Goal: Check status

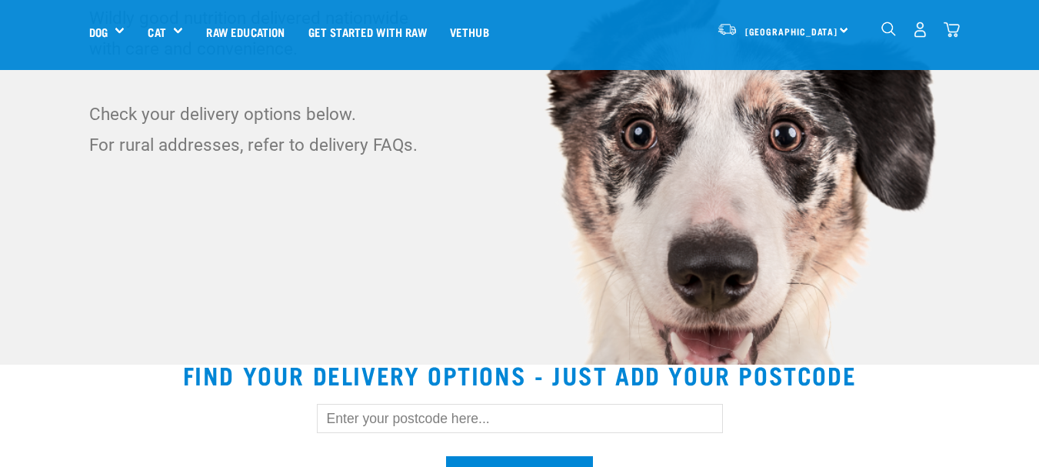
scroll to position [308, 0]
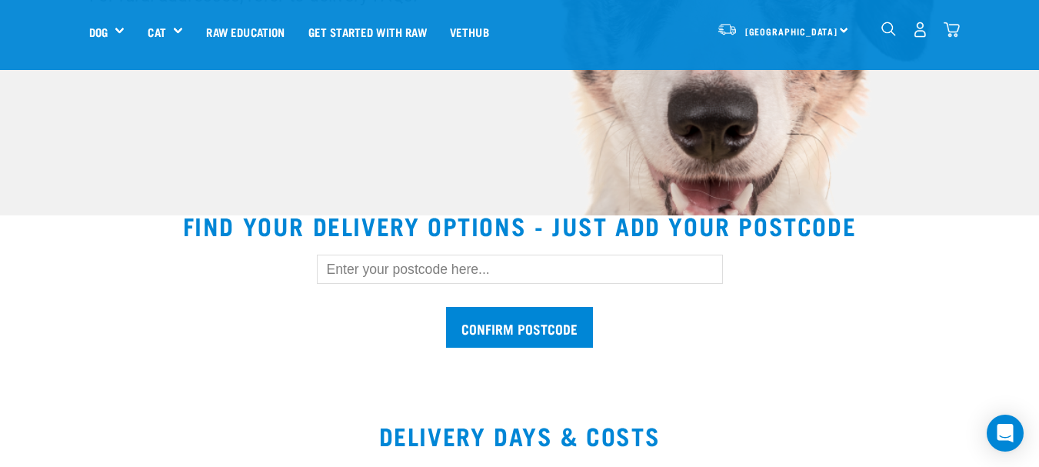
click at [454, 271] on input "text" at bounding box center [520, 269] width 406 height 29
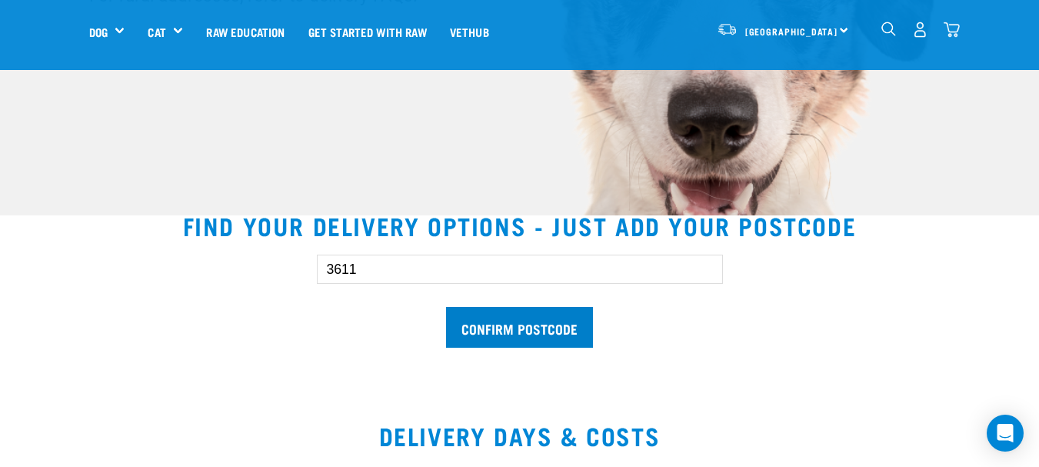
type input "3611"
click at [480, 326] on input "Confirm postcode" at bounding box center [519, 327] width 147 height 41
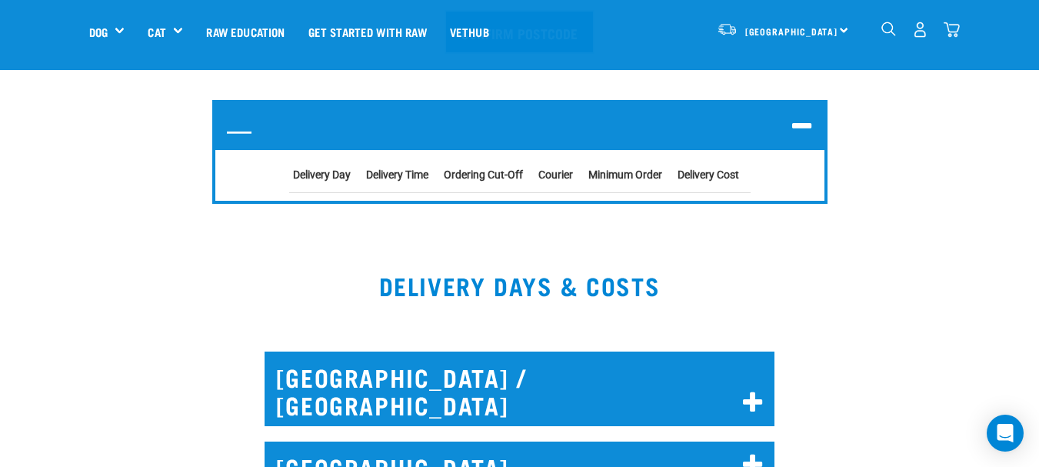
scroll to position [615, 0]
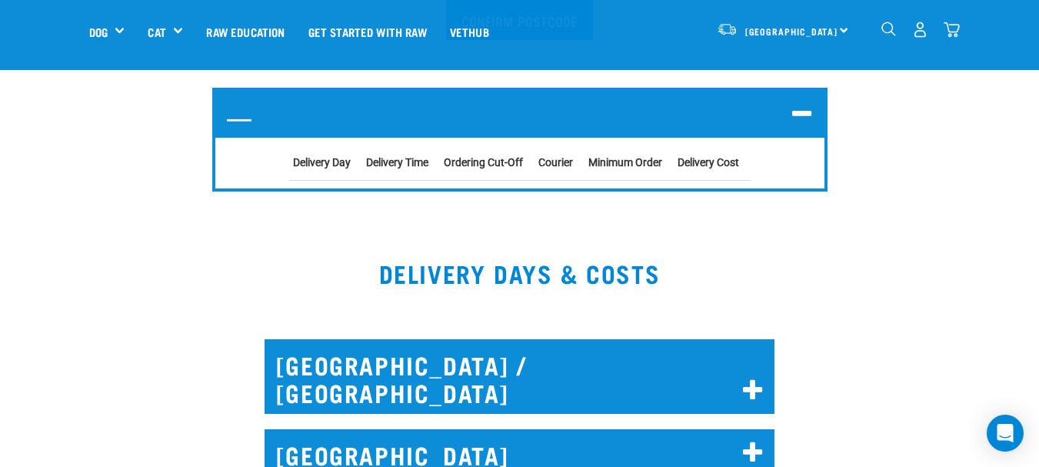
click at [799, 115] on icon at bounding box center [802, 114] width 21 height 25
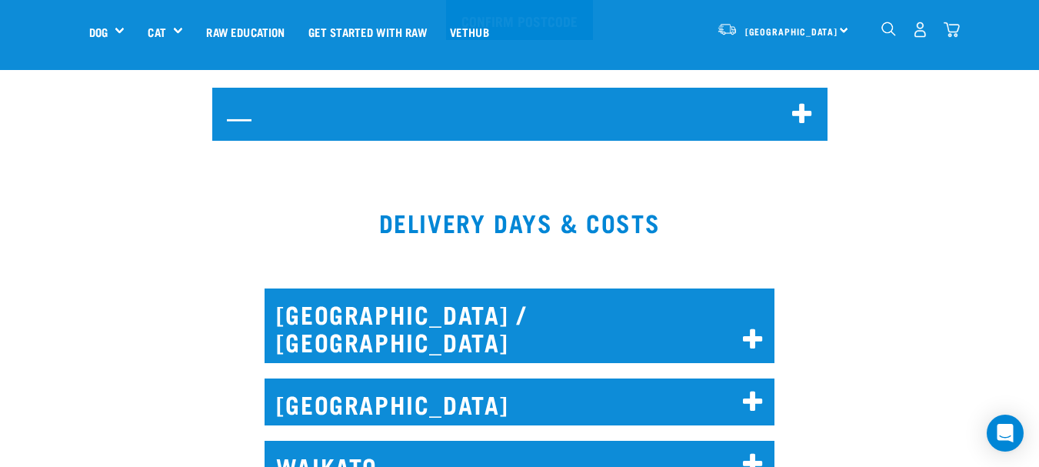
click at [799, 115] on icon at bounding box center [802, 114] width 21 height 25
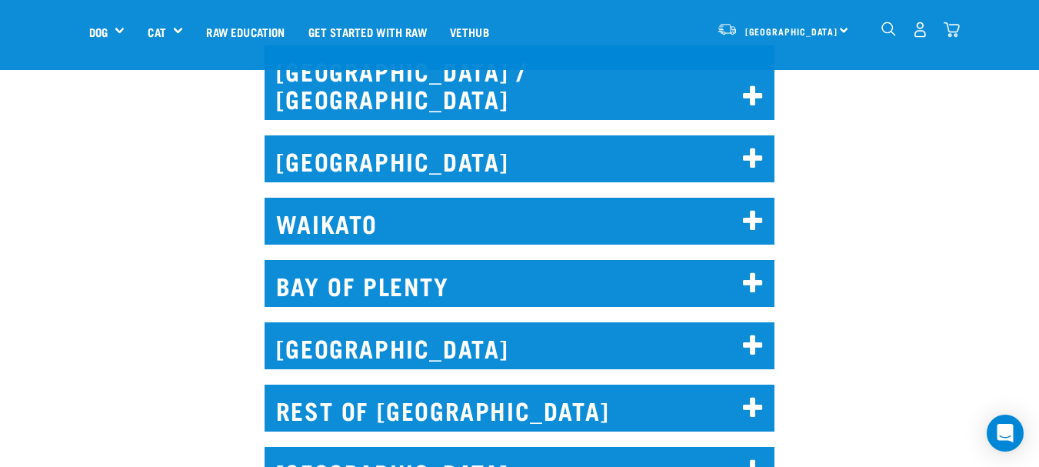
scroll to position [923, 0]
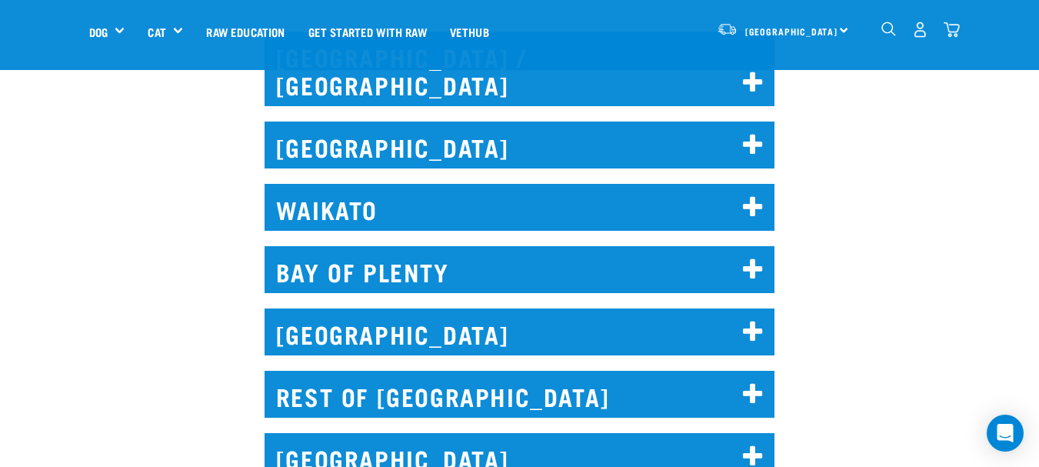
click at [758, 258] on icon at bounding box center [753, 270] width 21 height 25
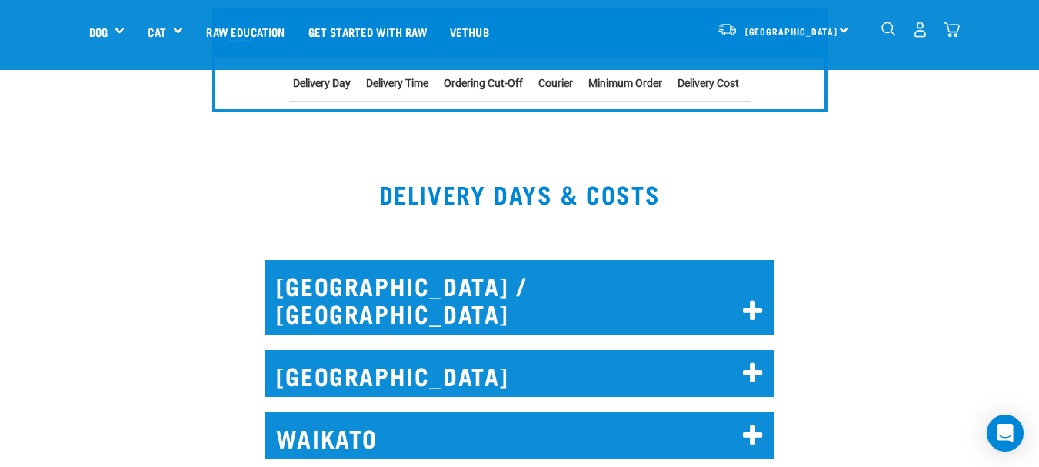
scroll to position [692, 0]
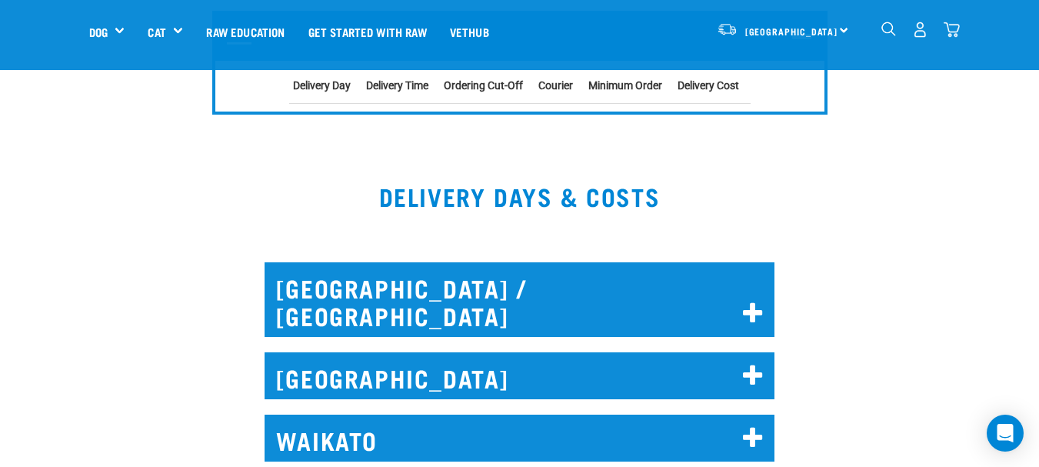
click at [749, 426] on icon at bounding box center [753, 438] width 21 height 25
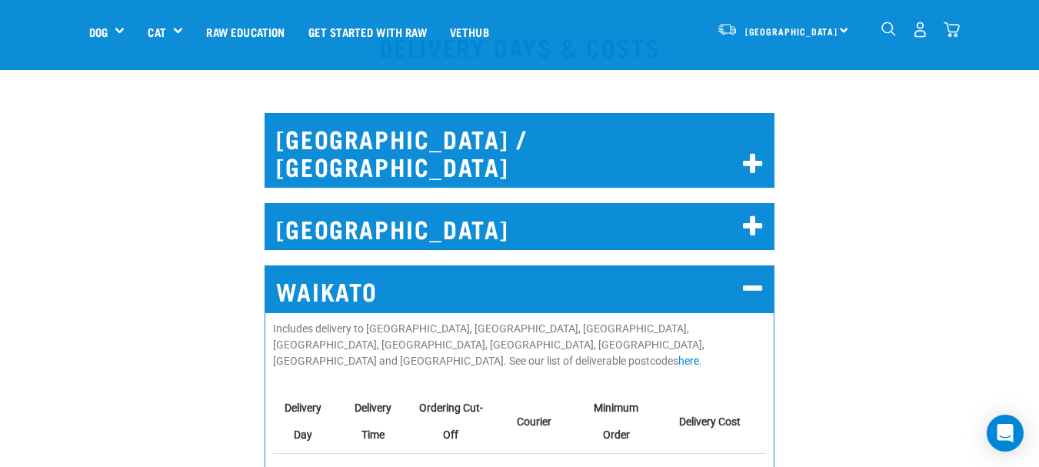
scroll to position [846, 0]
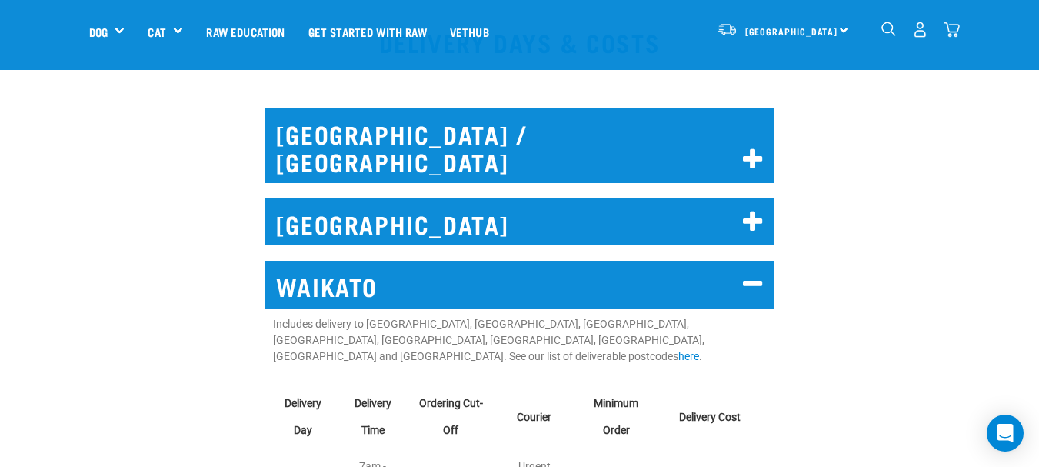
click at [751, 272] on icon at bounding box center [753, 284] width 21 height 25
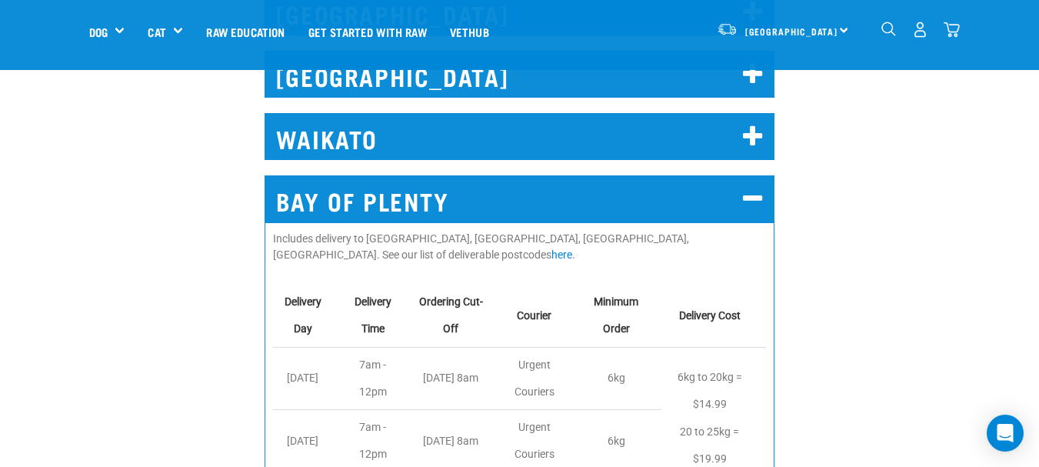
scroll to position [1000, 0]
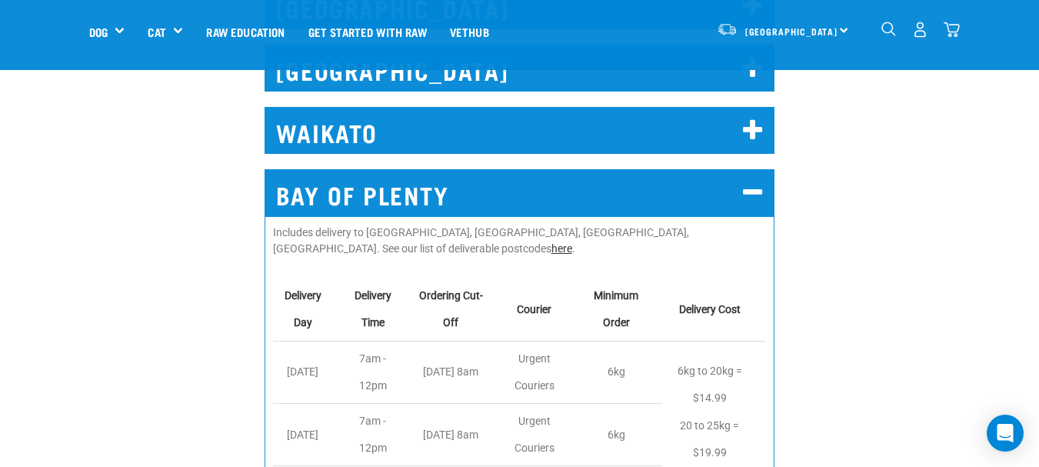
click at [551, 242] on link "here" at bounding box center [561, 248] width 21 height 12
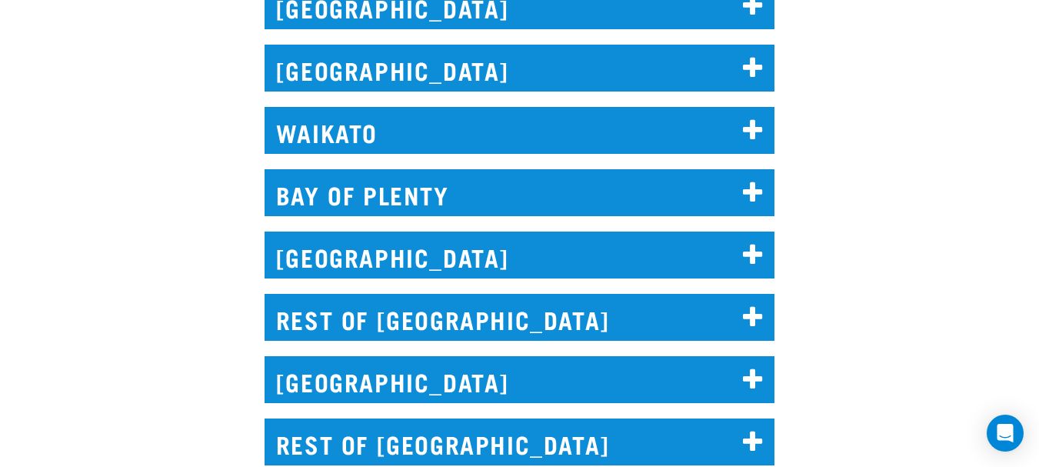
click at [753, 118] on icon at bounding box center [753, 130] width 21 height 25
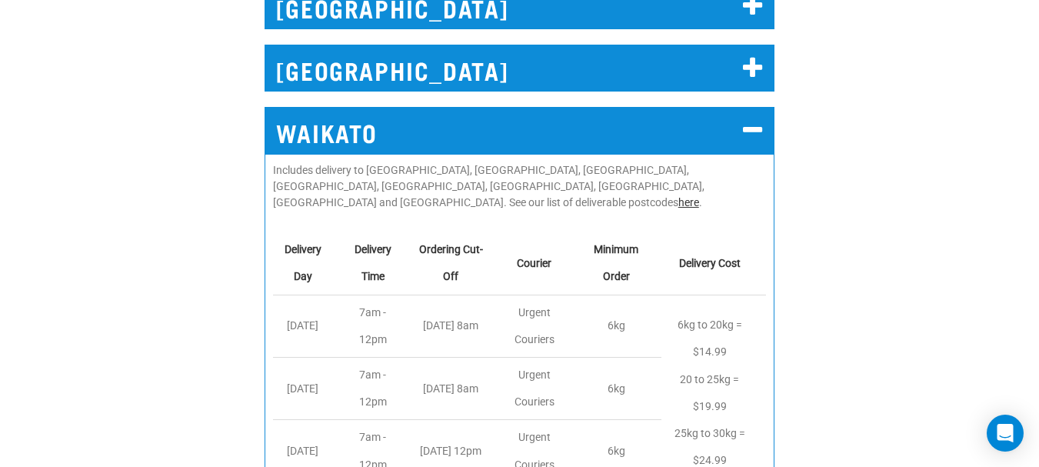
click at [678, 196] on link "here" at bounding box center [688, 202] width 21 height 12
